Goal: Information Seeking & Learning: Learn about a topic

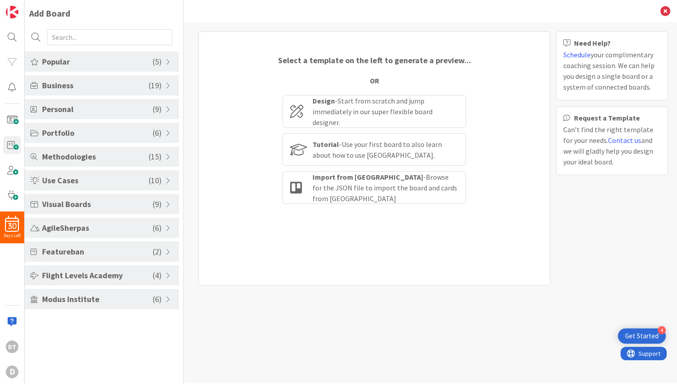
click at [125, 134] on span "Portfolio" at bounding box center [97, 133] width 111 height 12
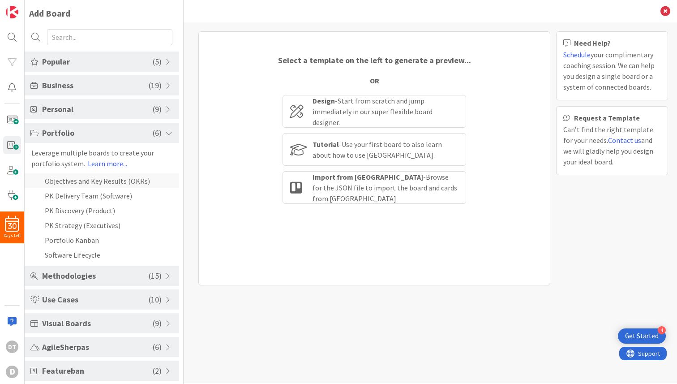
click at [76, 180] on li "Objectives and Key Results (OKRs)" at bounding box center [102, 180] width 154 height 15
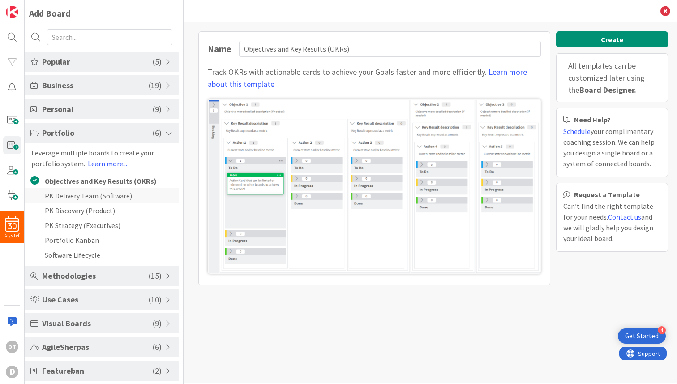
click at [78, 197] on li "PK Delivery Team (Software)" at bounding box center [102, 195] width 154 height 15
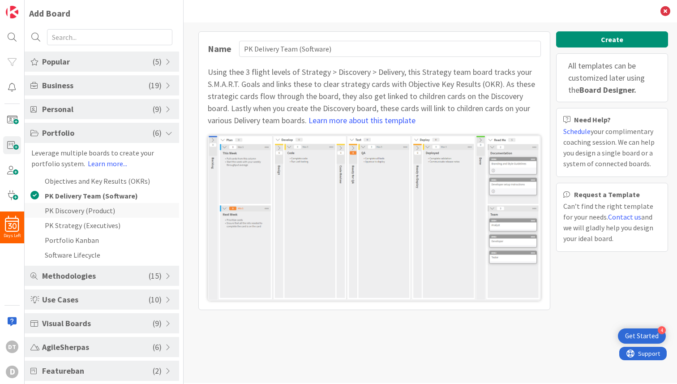
click at [77, 209] on li "PK Discovery (Product)" at bounding box center [102, 210] width 154 height 15
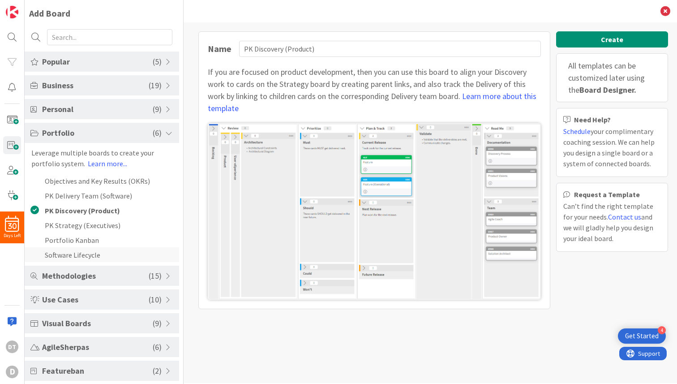
click at [70, 251] on li "Software Lifecycle" at bounding box center [102, 254] width 154 height 15
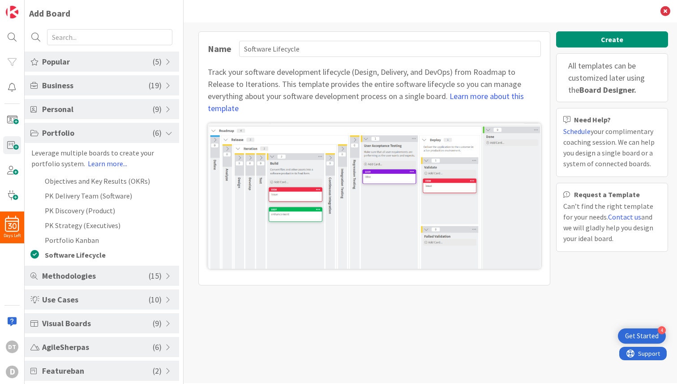
click at [78, 133] on span "Portfolio" at bounding box center [97, 133] width 111 height 12
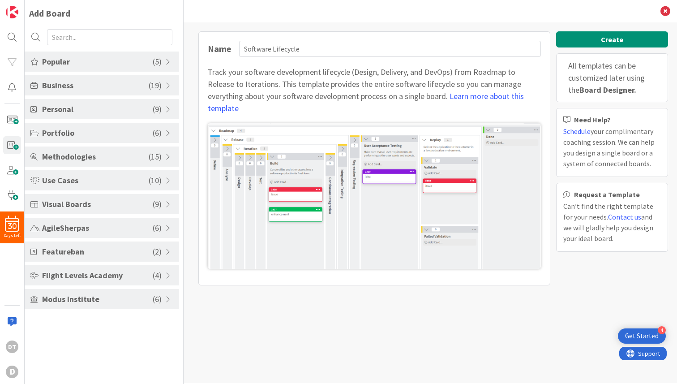
click at [101, 83] on span "Business" at bounding box center [95, 85] width 107 height 12
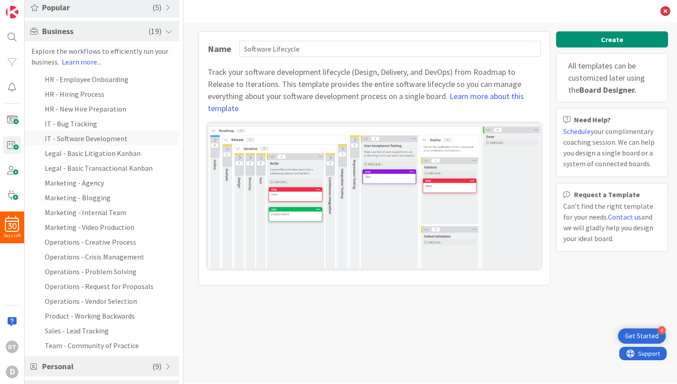
scroll to position [55, 0]
click at [94, 211] on li "Marketing - Internal Team" at bounding box center [102, 211] width 154 height 15
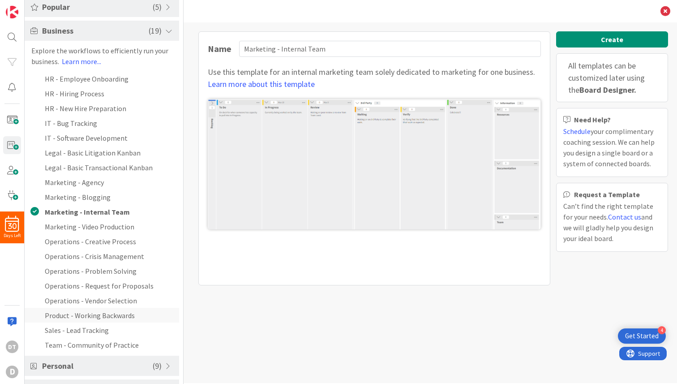
click at [102, 314] on li "Product - Working Backwards" at bounding box center [102, 315] width 154 height 15
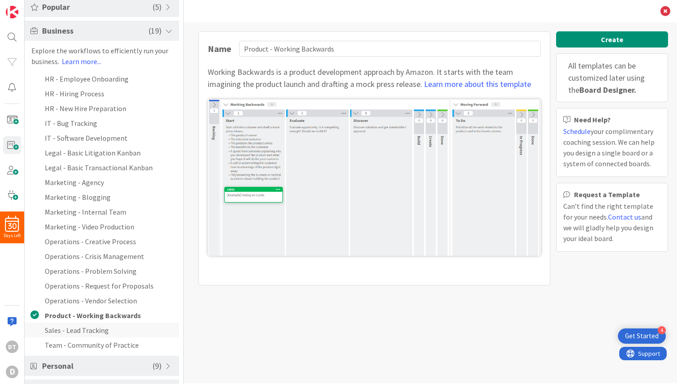
click at [71, 333] on li "Sales - Lead Tracking" at bounding box center [102, 329] width 154 height 15
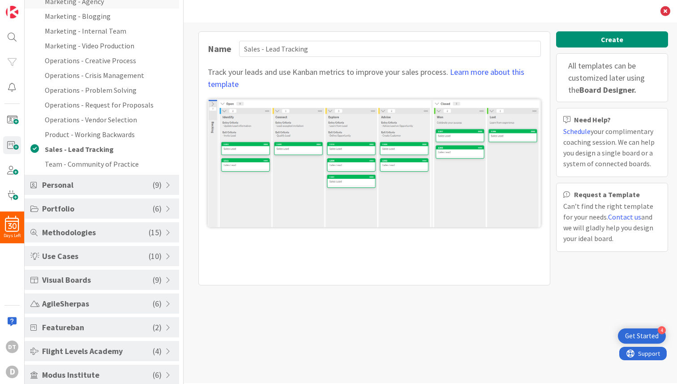
scroll to position [236, 0]
click at [108, 163] on li "Team - Community of Practice" at bounding box center [102, 163] width 154 height 15
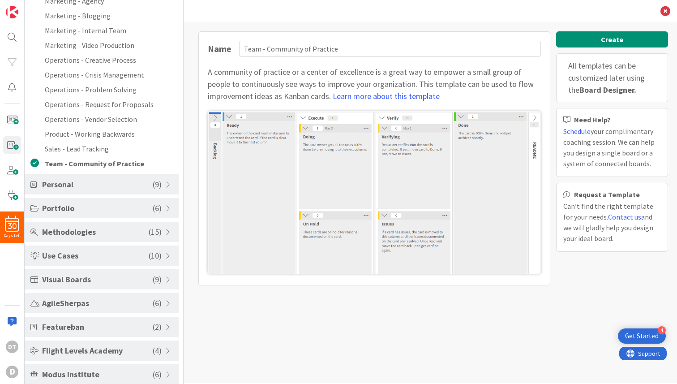
click at [77, 228] on span "Methodologies" at bounding box center [95, 232] width 107 height 12
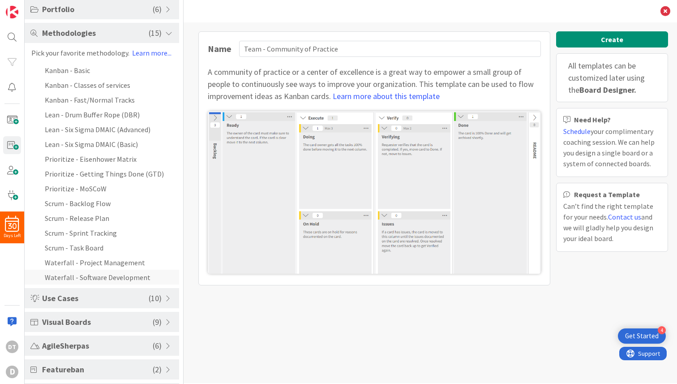
scroll to position [116, 0]
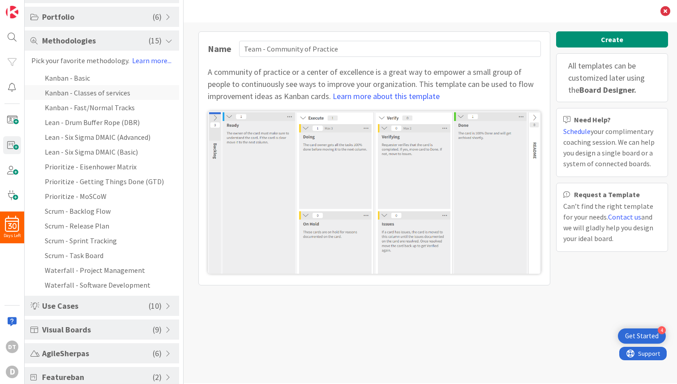
click at [86, 87] on li "Kanban - Classes of services" at bounding box center [102, 92] width 154 height 15
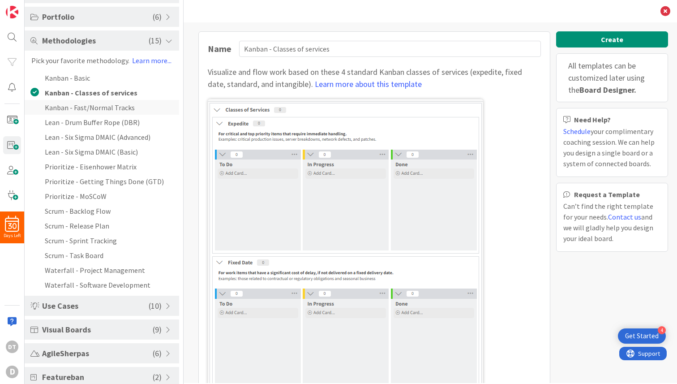
click at [87, 107] on li "Kanban - Fast/Normal Tracks" at bounding box center [102, 107] width 154 height 15
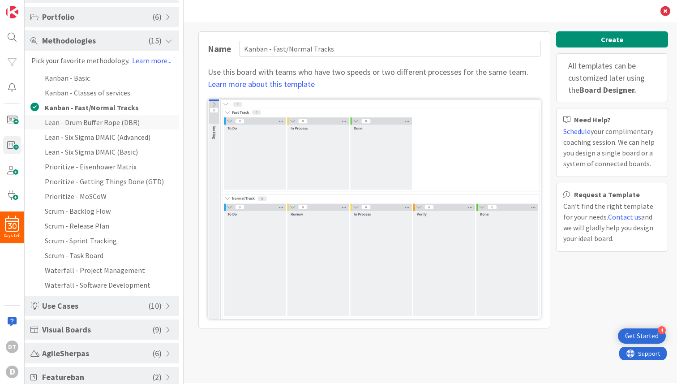
click at [87, 121] on li "Lean - Drum Buffer Rope (DBR)" at bounding box center [102, 122] width 154 height 15
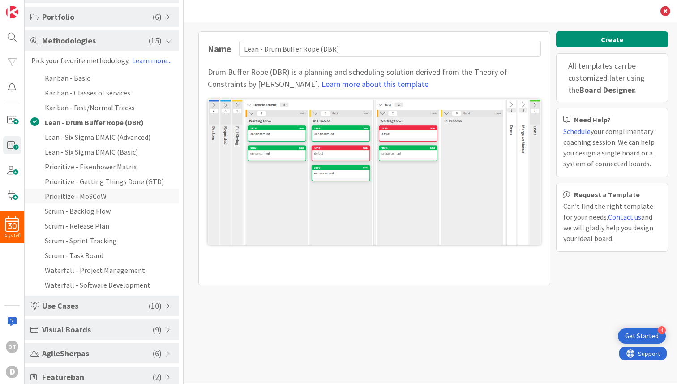
click at [79, 193] on li "Prioritize - MoSCoW" at bounding box center [102, 195] width 154 height 15
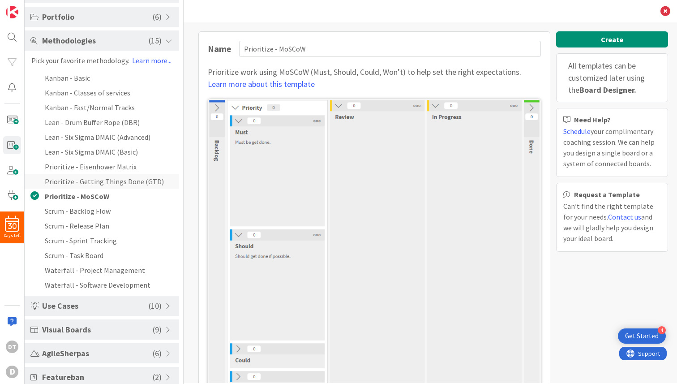
click at [84, 179] on li "Prioritize - Getting Things Done (GTD)" at bounding box center [102, 181] width 154 height 15
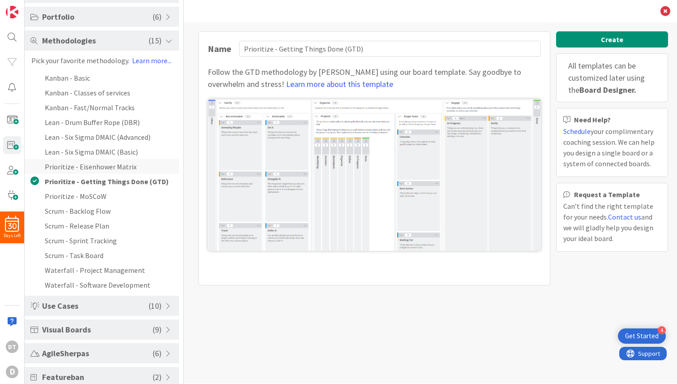
click at [82, 164] on li "Prioritize - Eisenhower Matrix" at bounding box center [102, 166] width 154 height 15
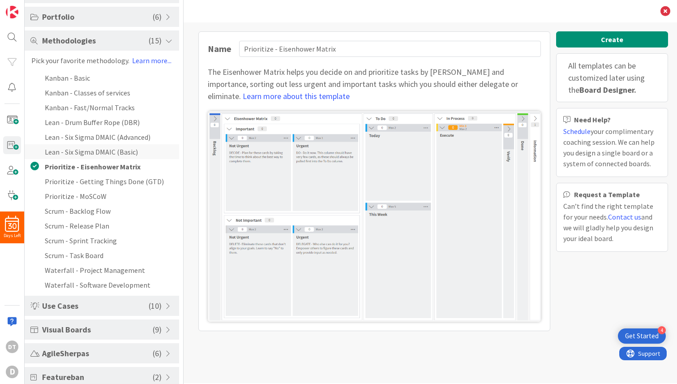
click at [74, 148] on li "Lean - Six Sigma DMAIC (Basic)" at bounding box center [102, 151] width 154 height 15
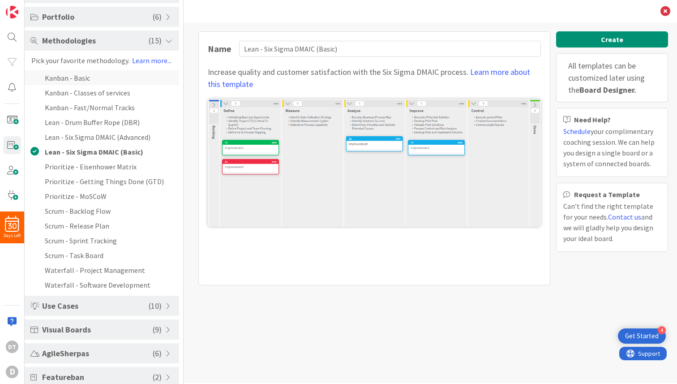
click at [79, 80] on li "Kanban - Basic" at bounding box center [102, 77] width 154 height 15
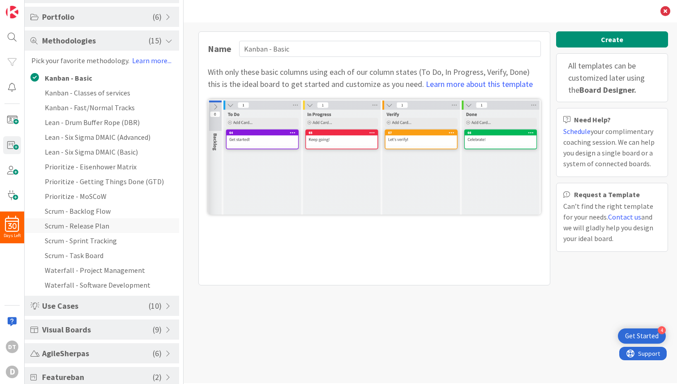
scroll to position [173, 0]
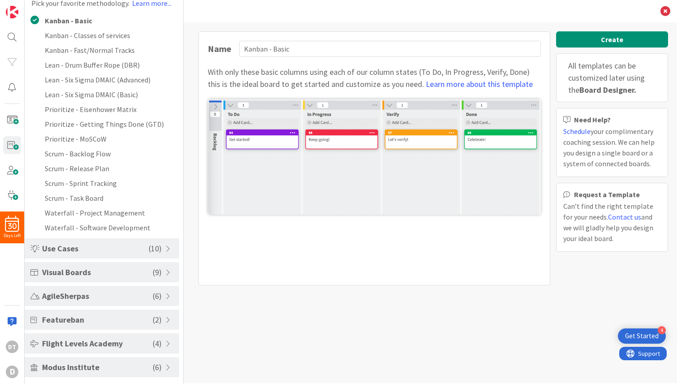
click at [77, 247] on span "Use Cases" at bounding box center [95, 248] width 107 height 12
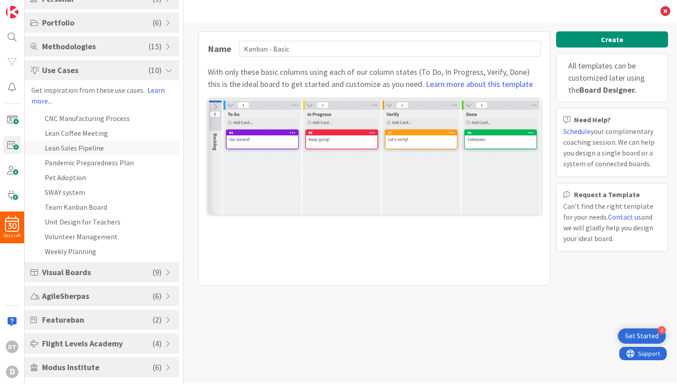
click at [78, 144] on li "Lean Sales Pipeline" at bounding box center [102, 147] width 154 height 15
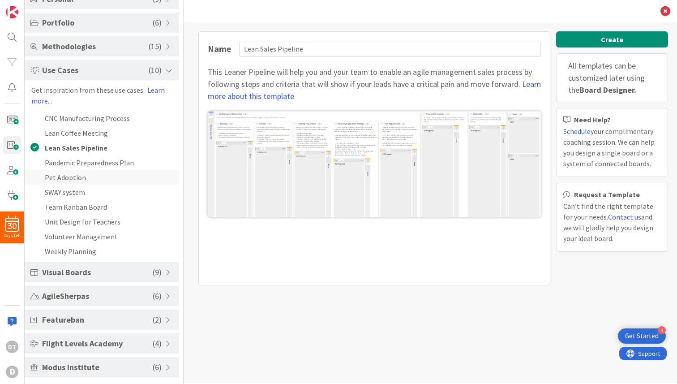
click at [72, 176] on li "Pet Adoption" at bounding box center [102, 177] width 154 height 15
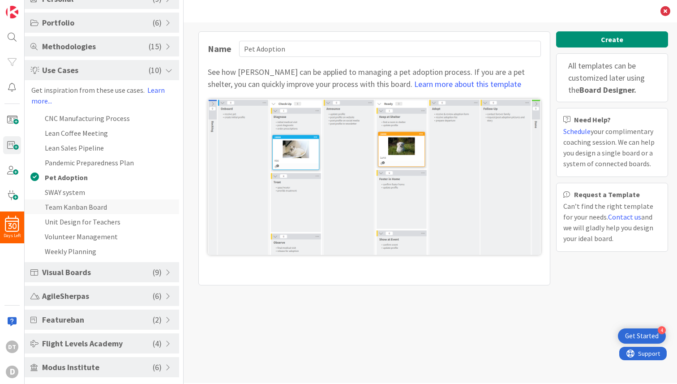
click at [69, 204] on li "Team Kanban Board" at bounding box center [102, 206] width 154 height 15
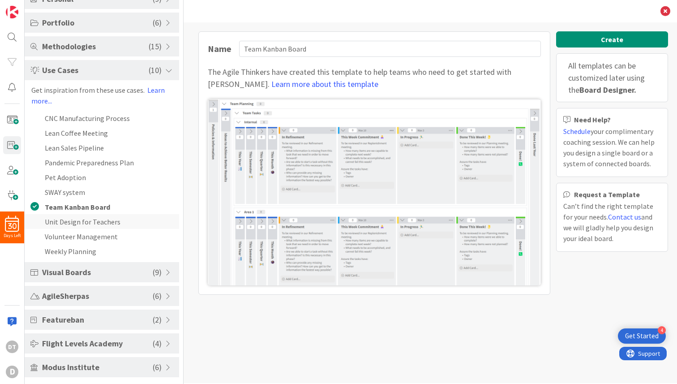
click at [70, 221] on li "Unit Design for Teachers" at bounding box center [102, 221] width 154 height 15
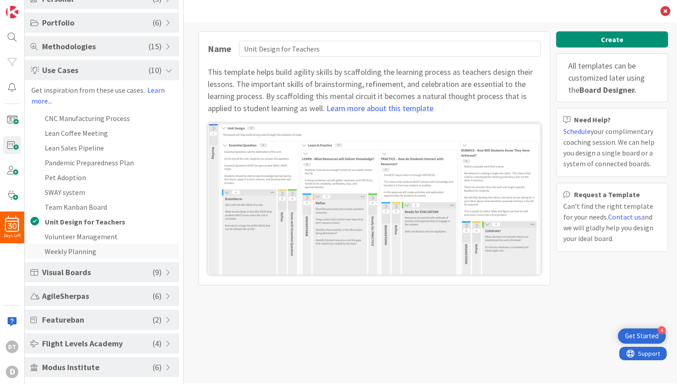
click at [66, 245] on li "Weekly Planning" at bounding box center [102, 251] width 154 height 15
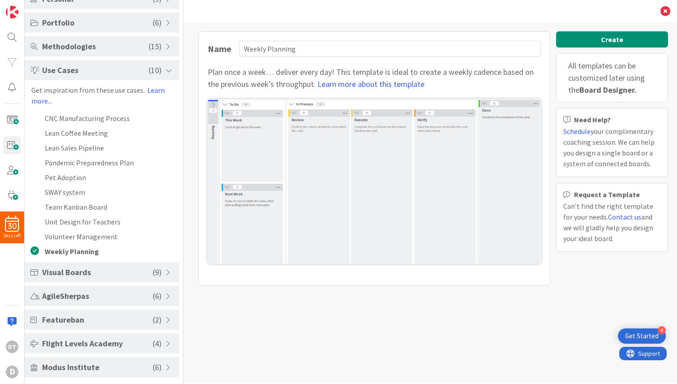
click at [69, 297] on span "AgileSherpas" at bounding box center [97, 296] width 111 height 12
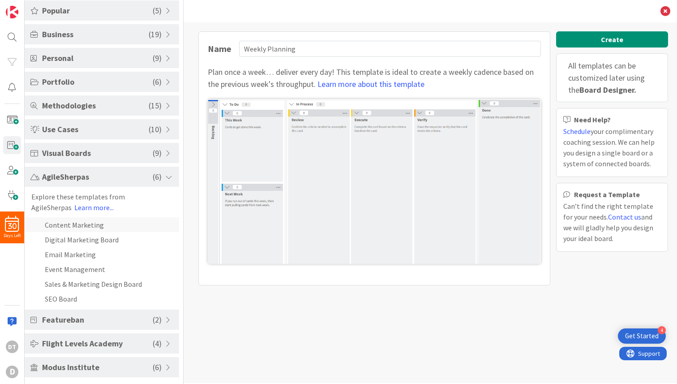
click at [65, 224] on li "Content Marketing" at bounding box center [102, 224] width 154 height 15
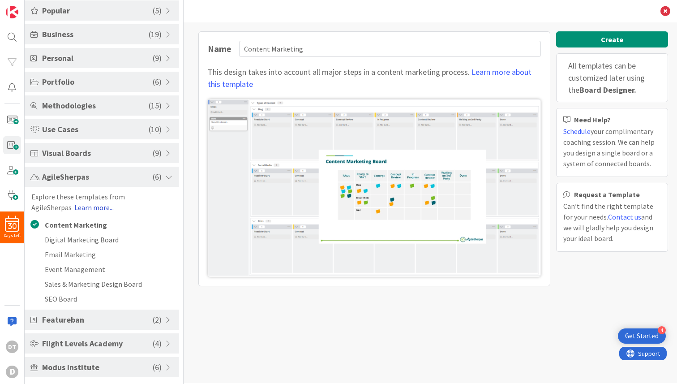
click at [85, 207] on link "Learn more..." at bounding box center [93, 207] width 39 height 9
click at [117, 367] on span "Modus Institute" at bounding box center [97, 367] width 111 height 12
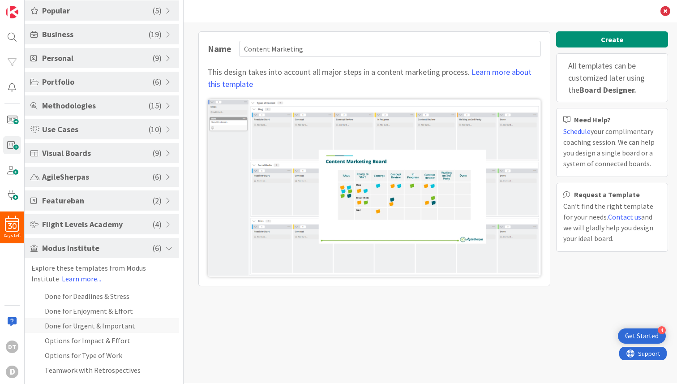
click at [79, 325] on li "Done for Urgent & Important" at bounding box center [102, 325] width 154 height 15
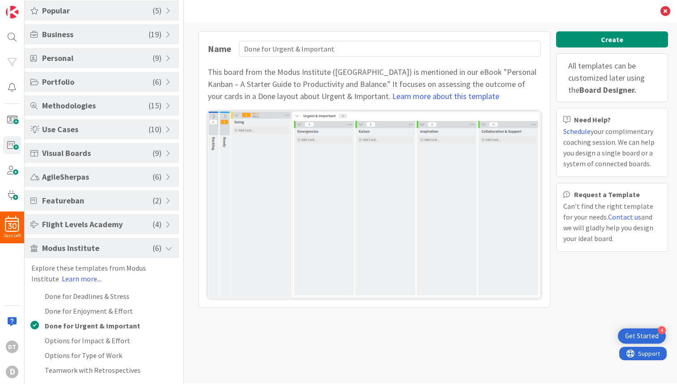
scroll to position [0, 0]
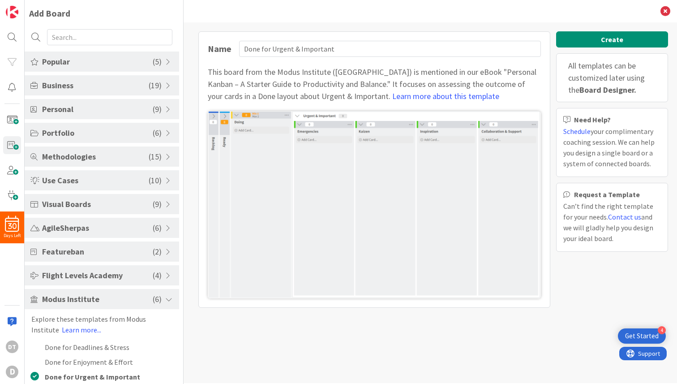
click at [120, 61] on span "Popular" at bounding box center [97, 62] width 111 height 12
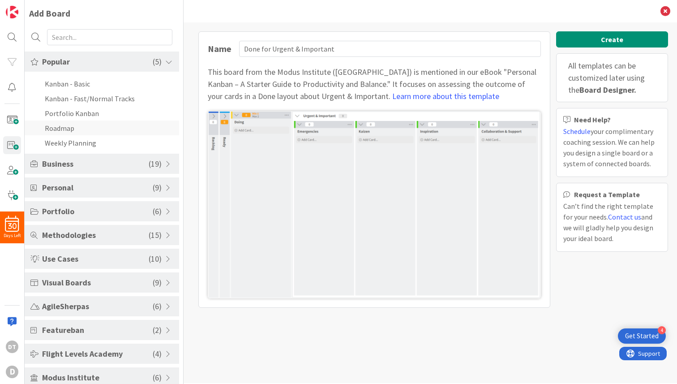
click at [66, 129] on li "Roadmap" at bounding box center [102, 127] width 154 height 15
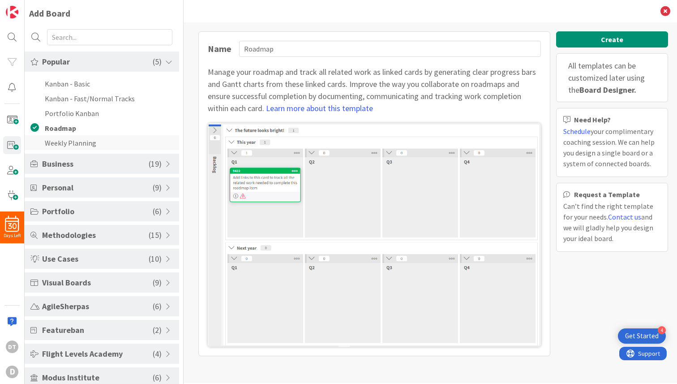
click at [63, 142] on li "Weekly Planning" at bounding box center [102, 142] width 154 height 15
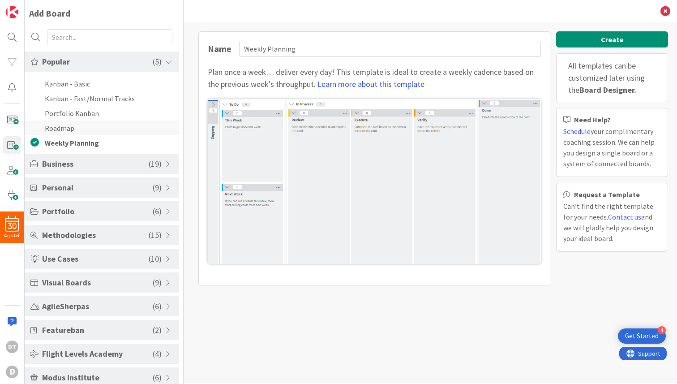
click at [63, 128] on li "Roadmap" at bounding box center [102, 127] width 154 height 15
type input "Roadmap"
